Goal: Find specific page/section: Find specific page/section

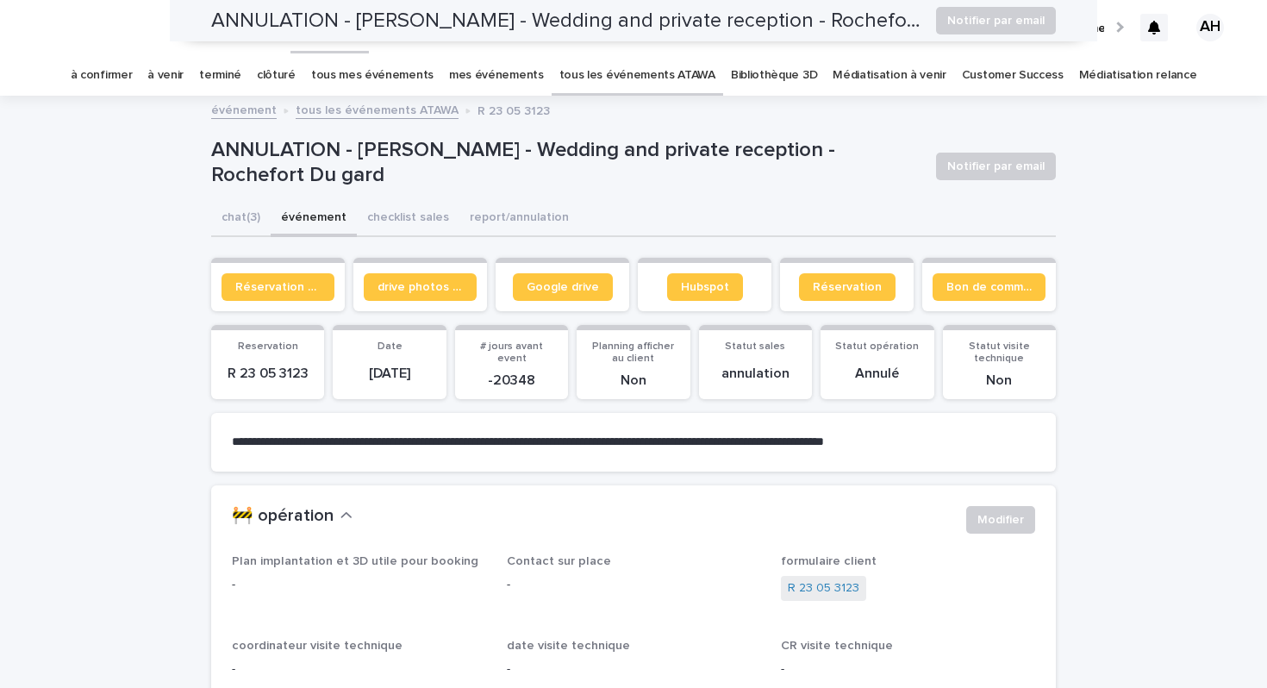
scroll to position [1520, 0]
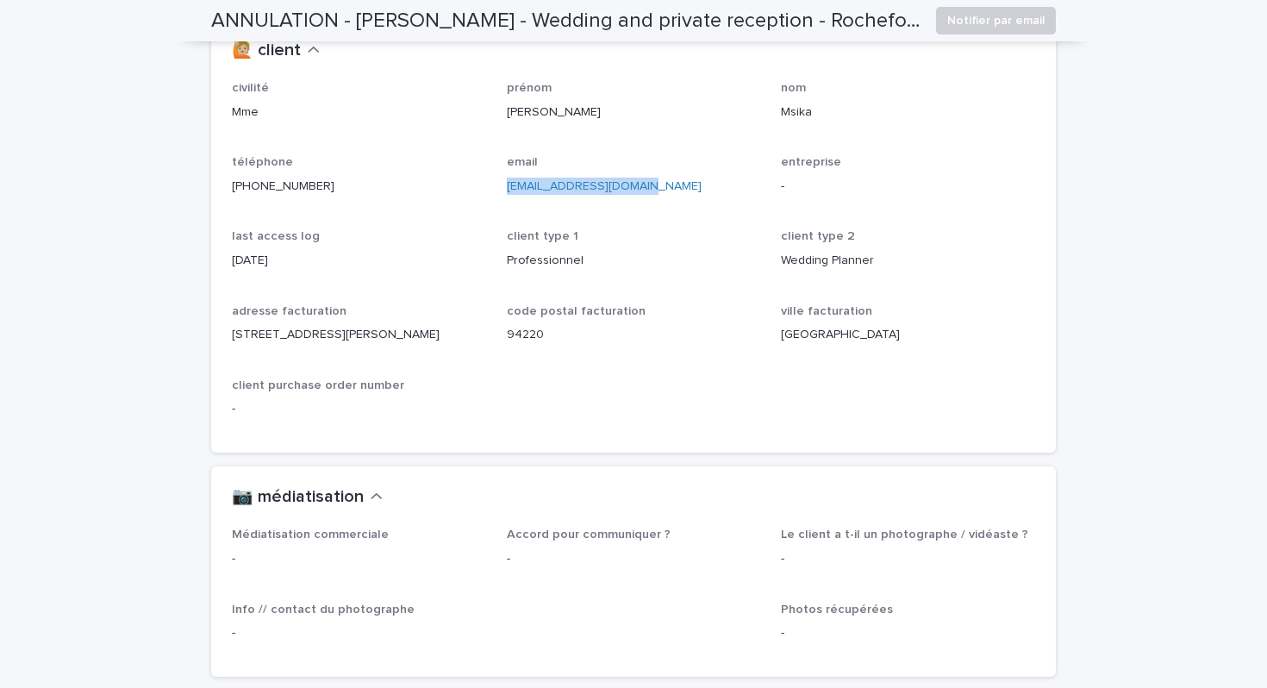
click at [679, 122] on p "[PERSON_NAME]" at bounding box center [634, 112] width 254 height 18
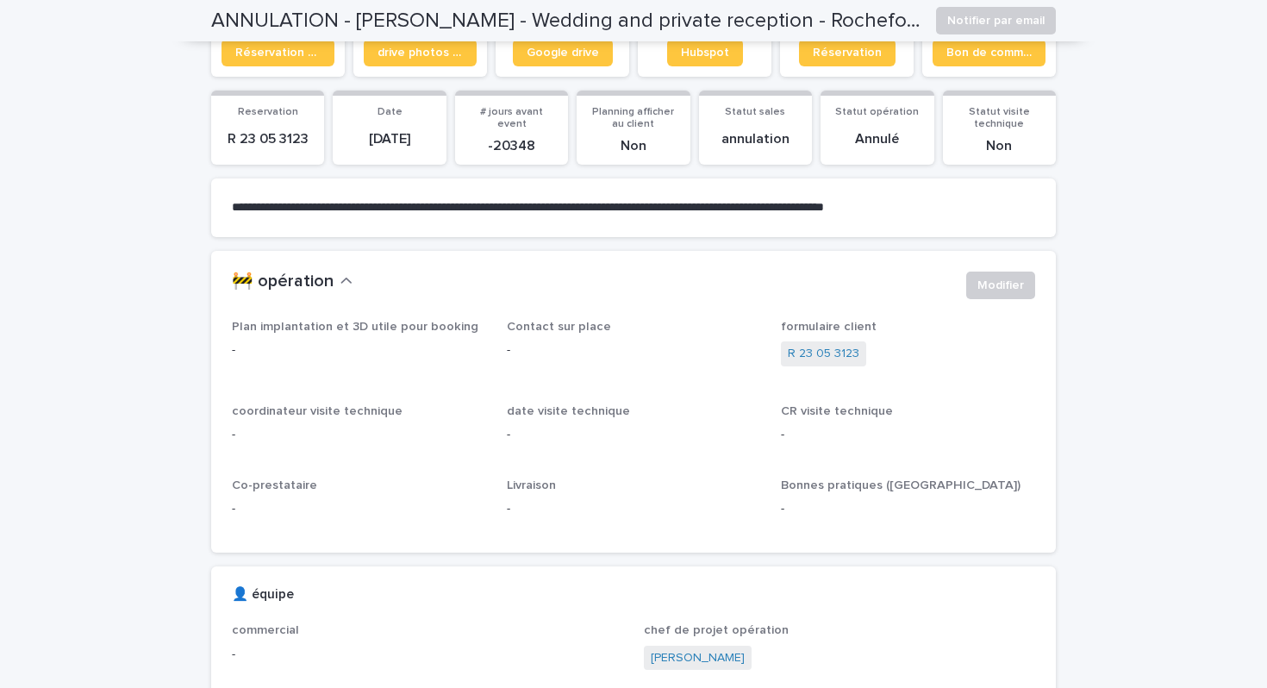
scroll to position [0, 0]
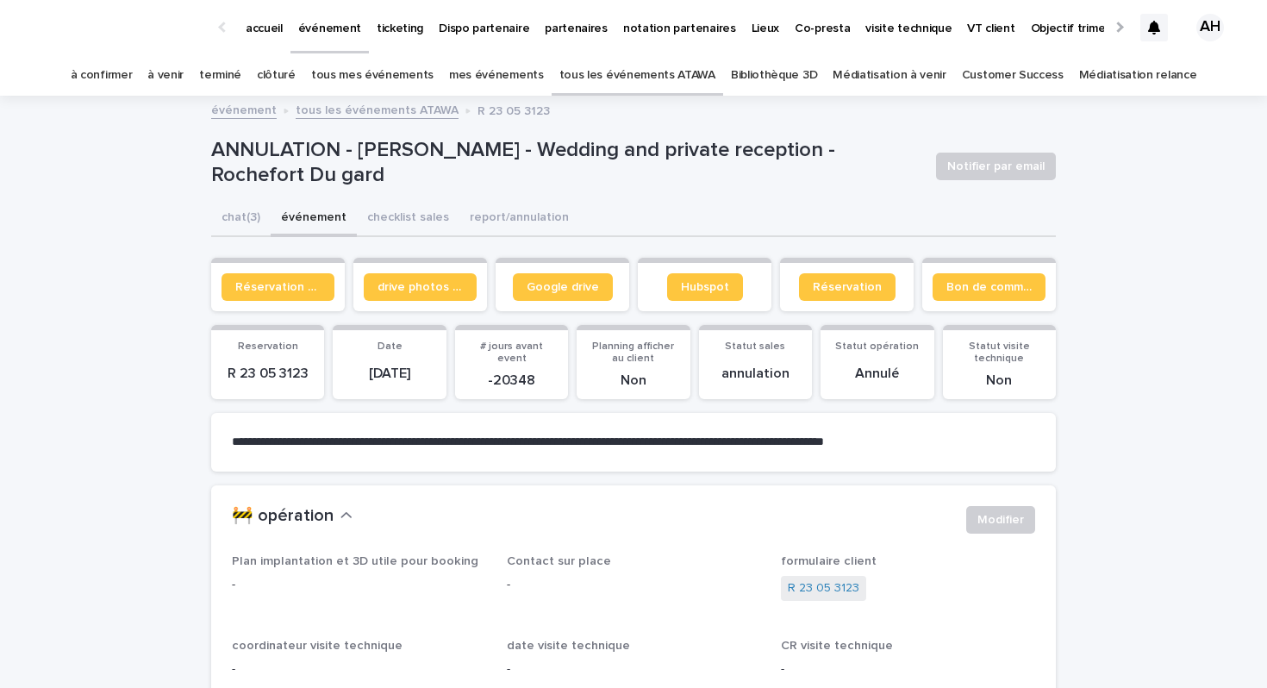
click at [683, 72] on link "tous les événements ATAWA" at bounding box center [637, 75] width 156 height 41
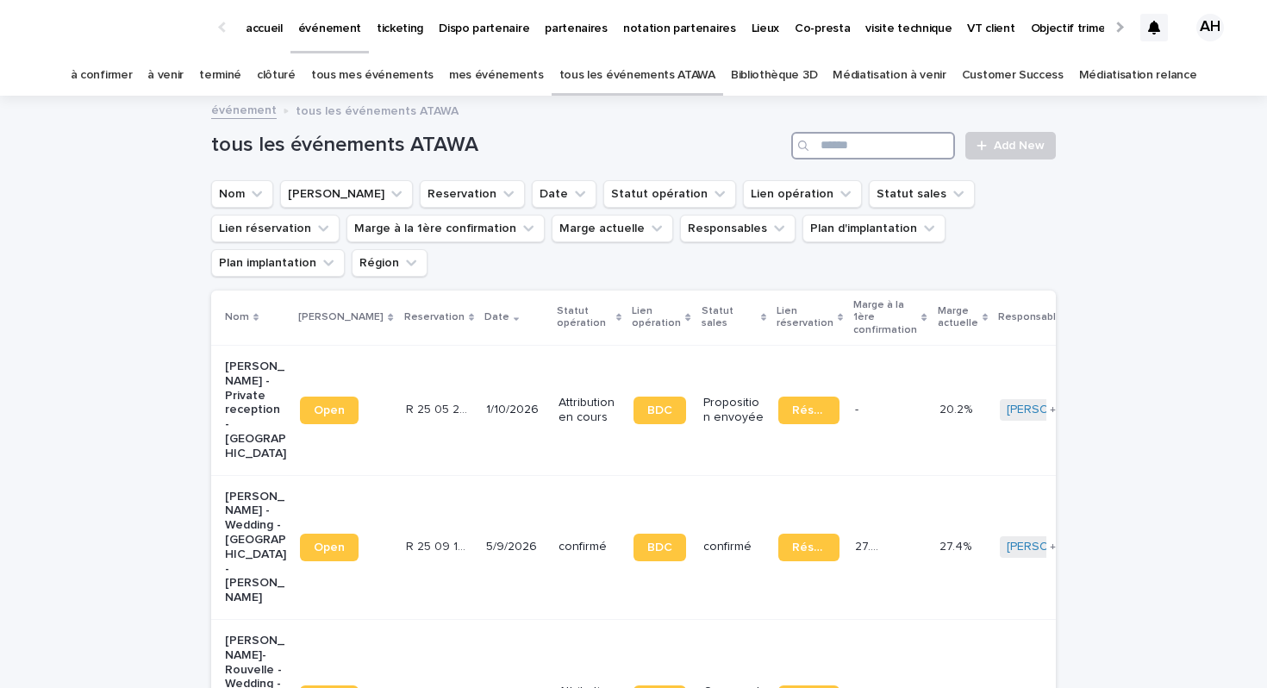
click at [841, 140] on input "Search" at bounding box center [873, 146] width 164 height 28
type input "****"
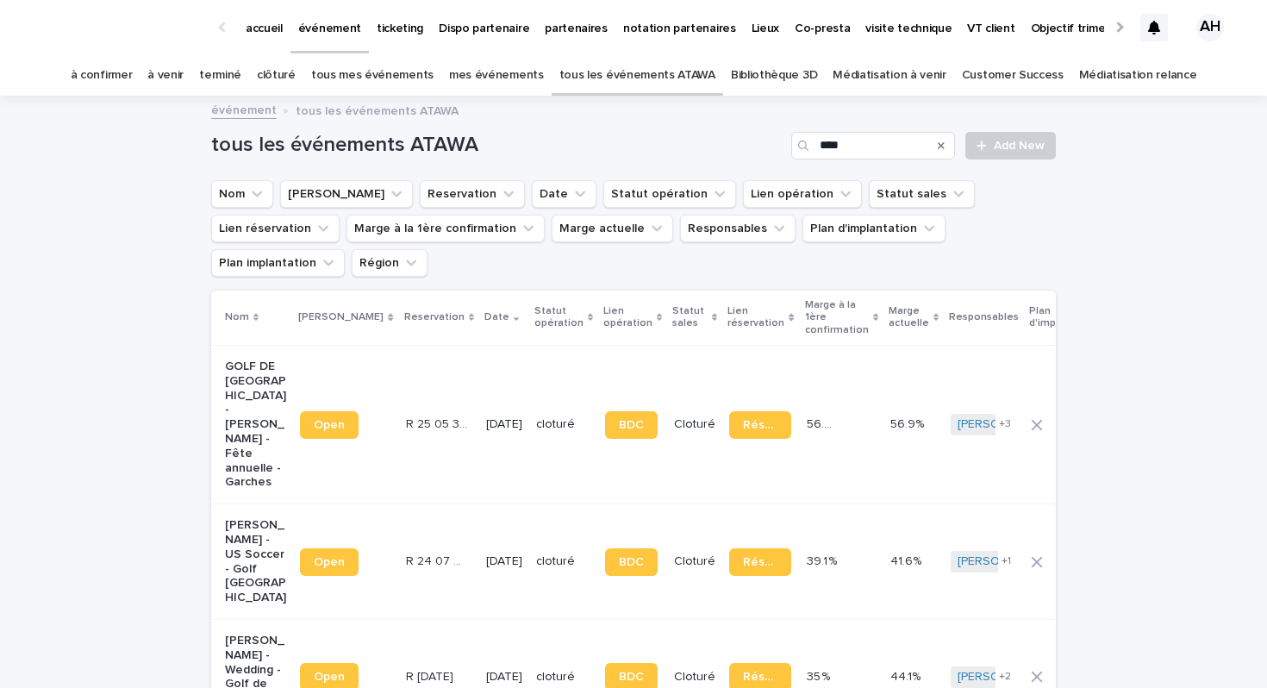
click at [244, 361] on p "GOLF DE [GEOGRAPHIC_DATA] - [PERSON_NAME] - Fête annuelle - Garches" at bounding box center [255, 424] width 61 height 130
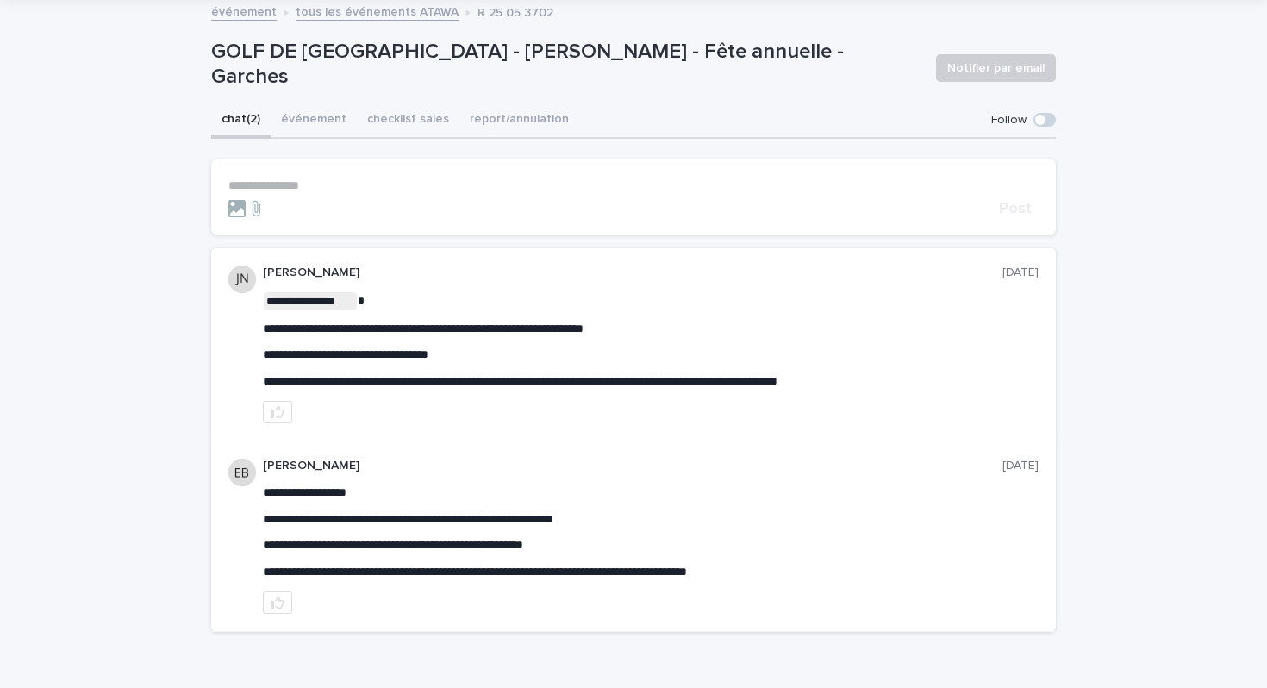
scroll to position [100, 0]
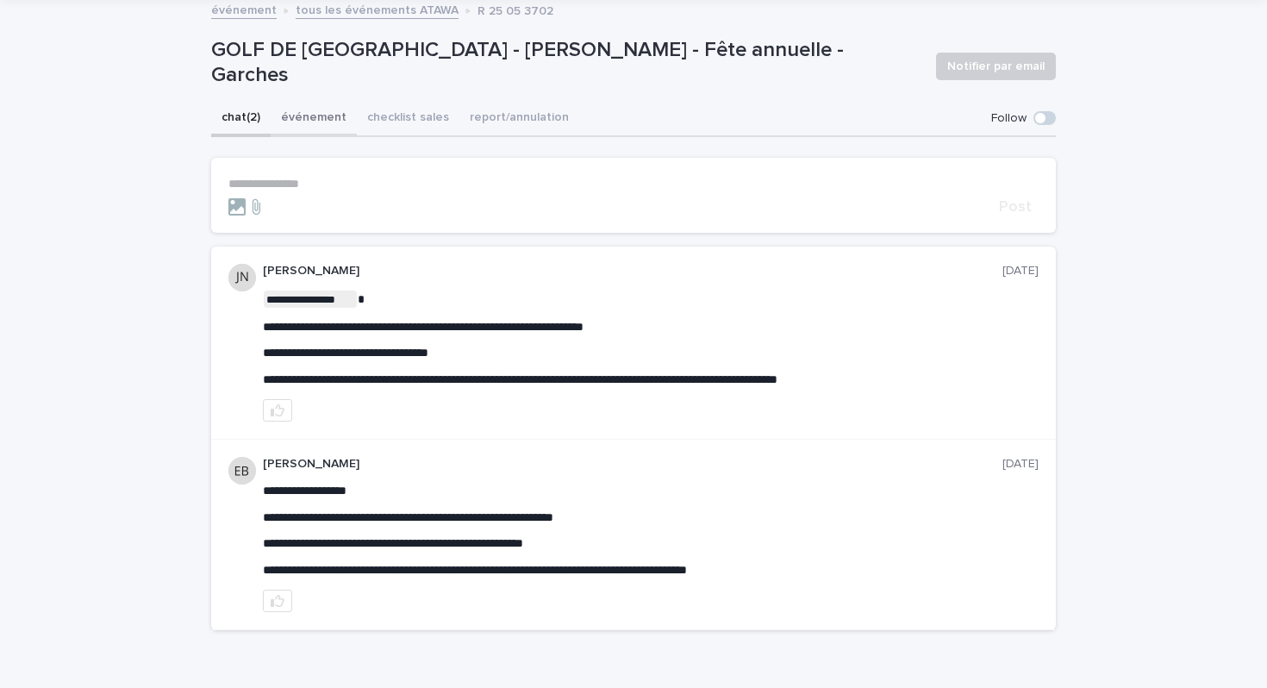
click at [316, 122] on button "événement" at bounding box center [314, 119] width 86 height 36
